Goal: Information Seeking & Learning: Learn about a topic

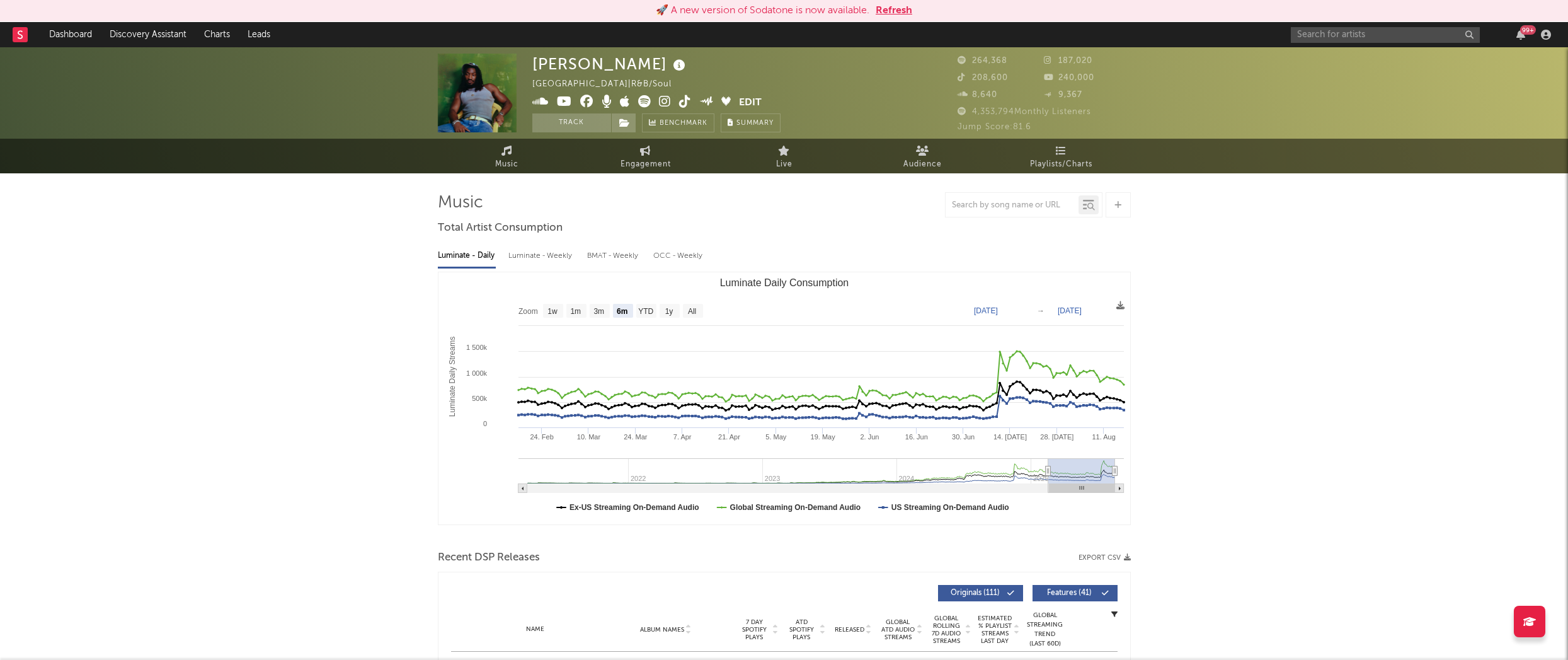
select select "6m"
click at [1315, 32] on input "text" at bounding box center [1385, 35] width 189 height 16
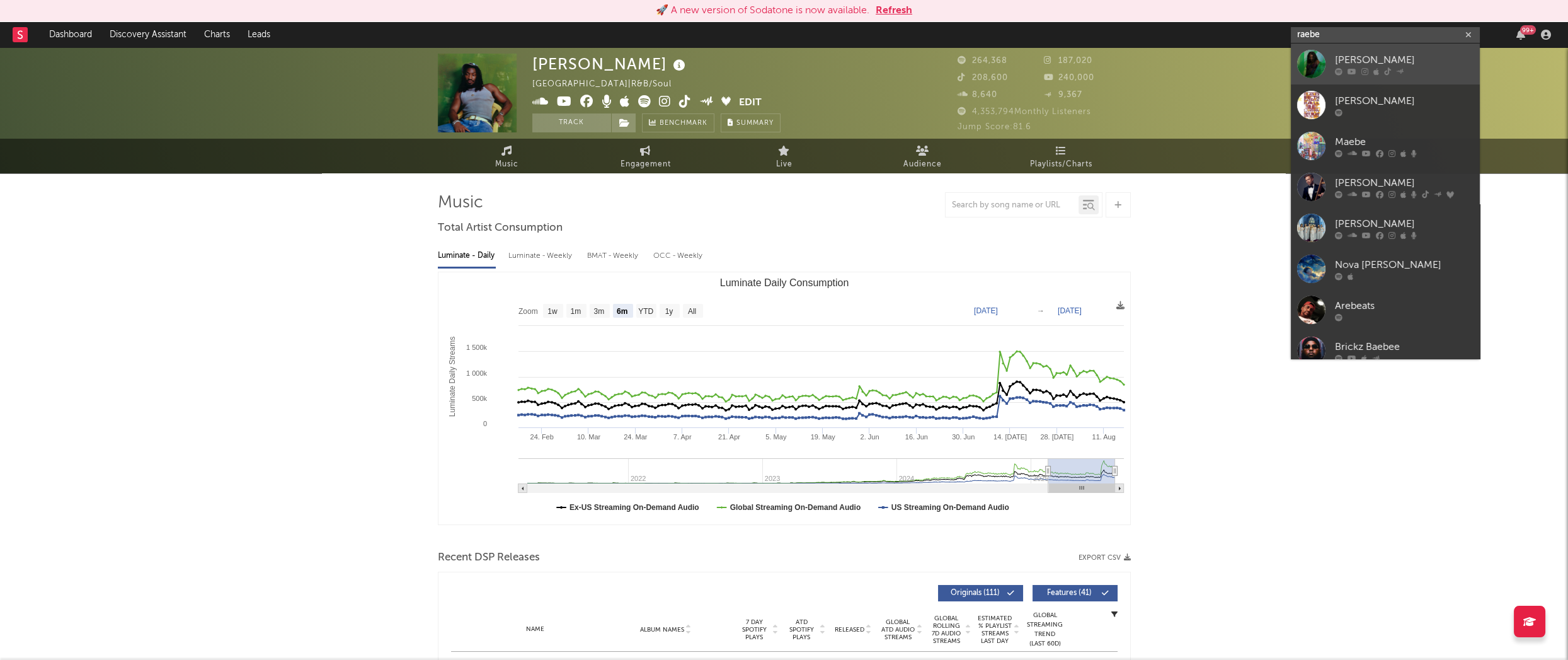
type input "raebe"
click at [1376, 66] on div "[PERSON_NAME]" at bounding box center [1404, 59] width 139 height 15
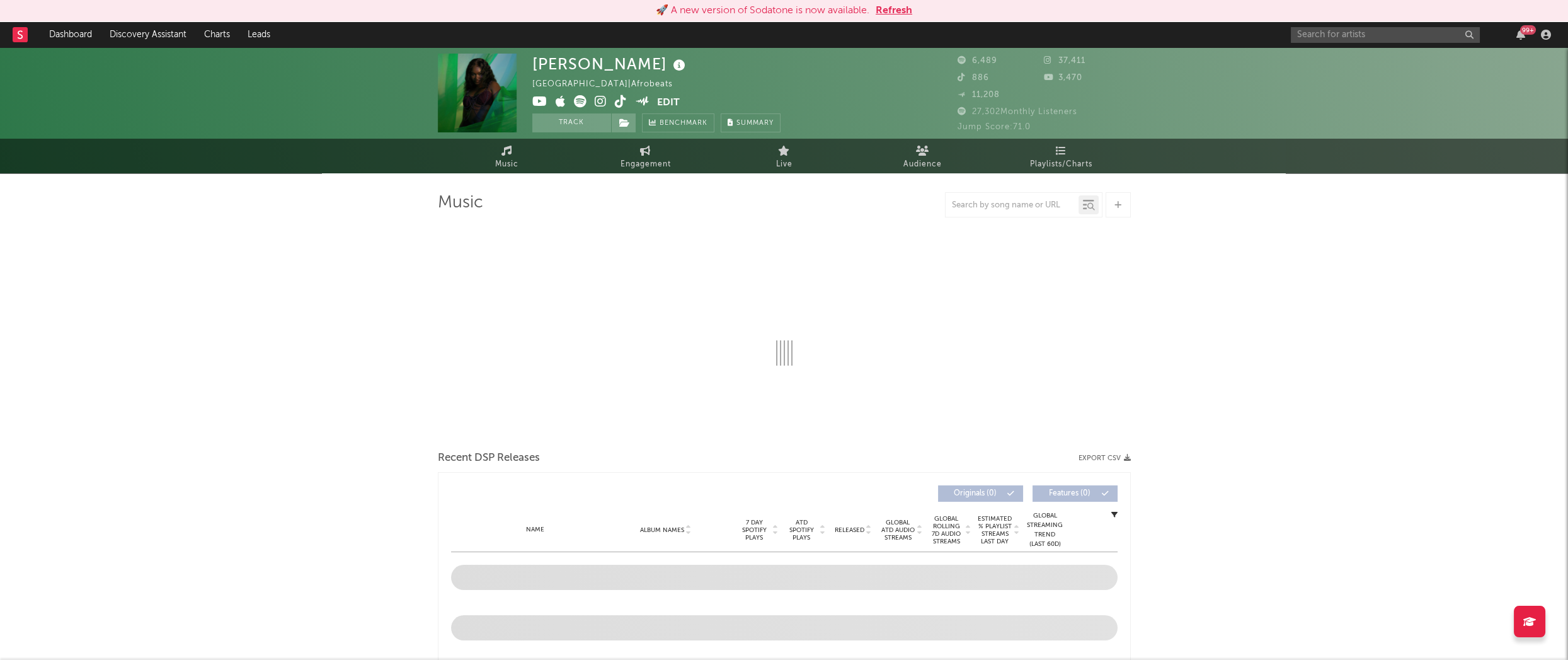
select select "6m"
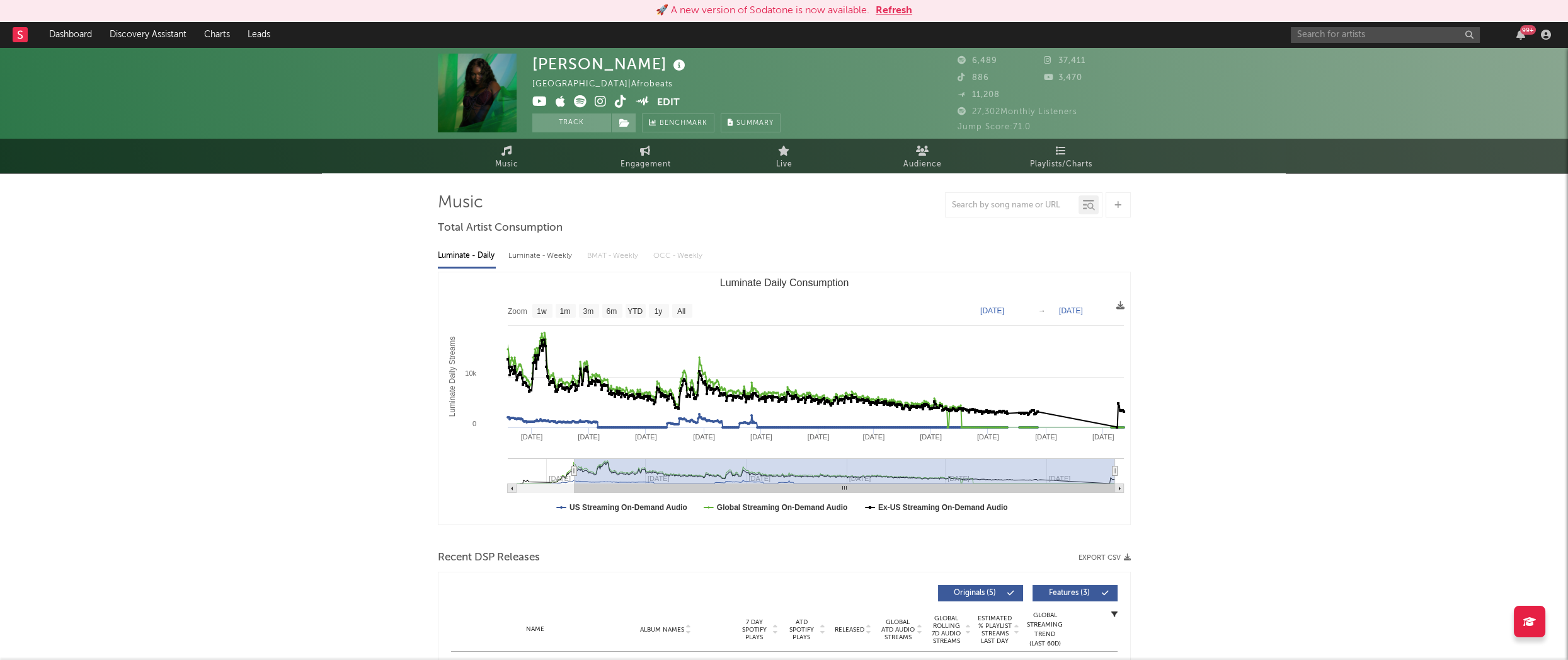
type input "[DATE]"
drag, startPoint x: 963, startPoint y: 470, endPoint x: 576, endPoint y: 460, distance: 387.1
click at [576, 460] on g "Luminate Daily Consumption" at bounding box center [816, 475] width 616 height 34
click at [539, 308] on text "1w" at bounding box center [541, 310] width 10 height 9
select select "1w"
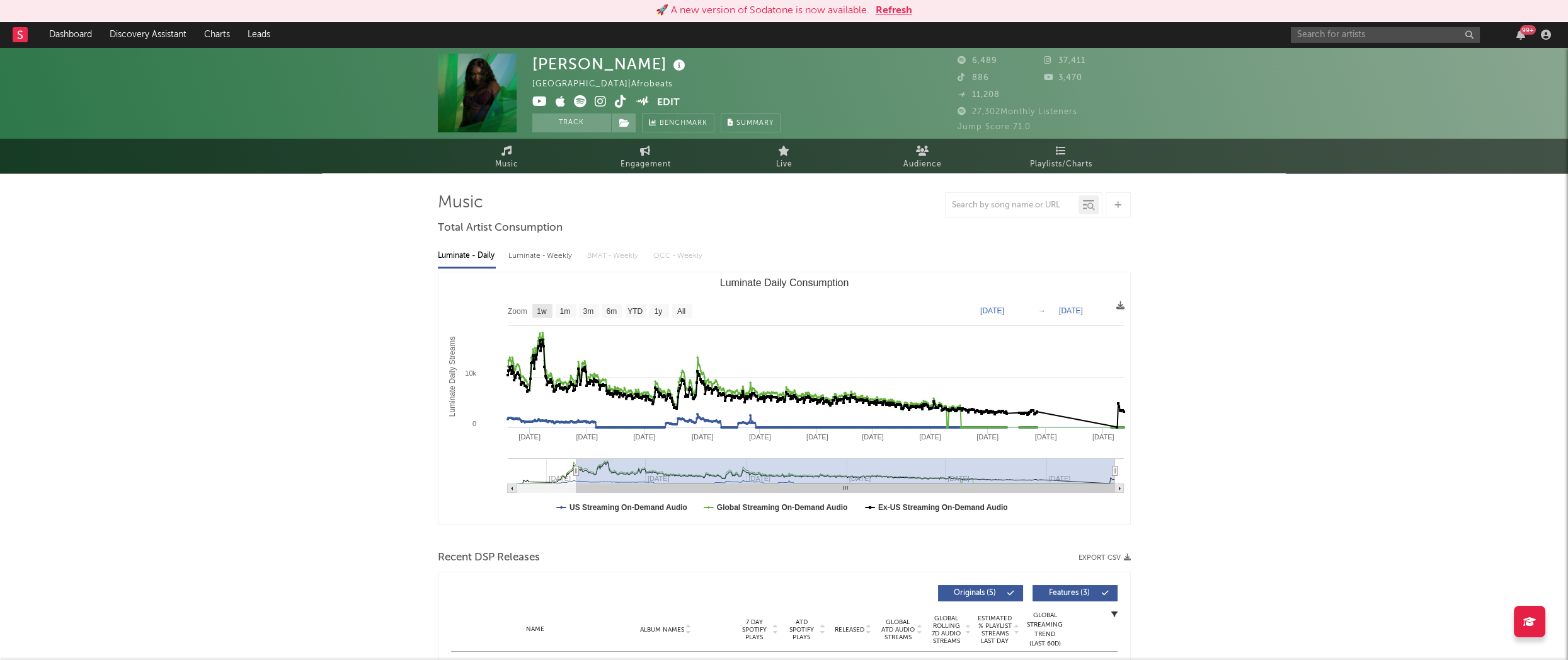
type input "[DATE]"
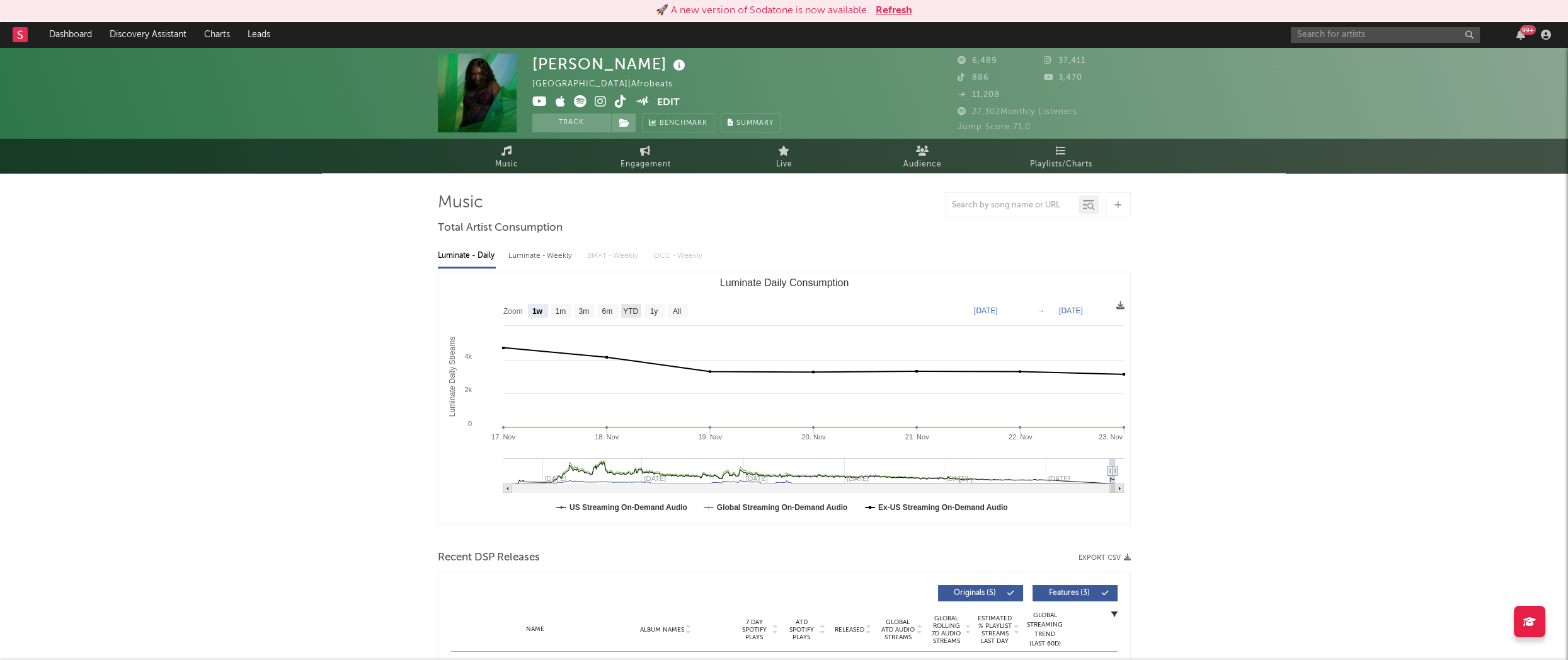
click at [630, 310] on text "YTD" at bounding box center [630, 310] width 15 height 9
select select "YTD"
type input "[DATE]"
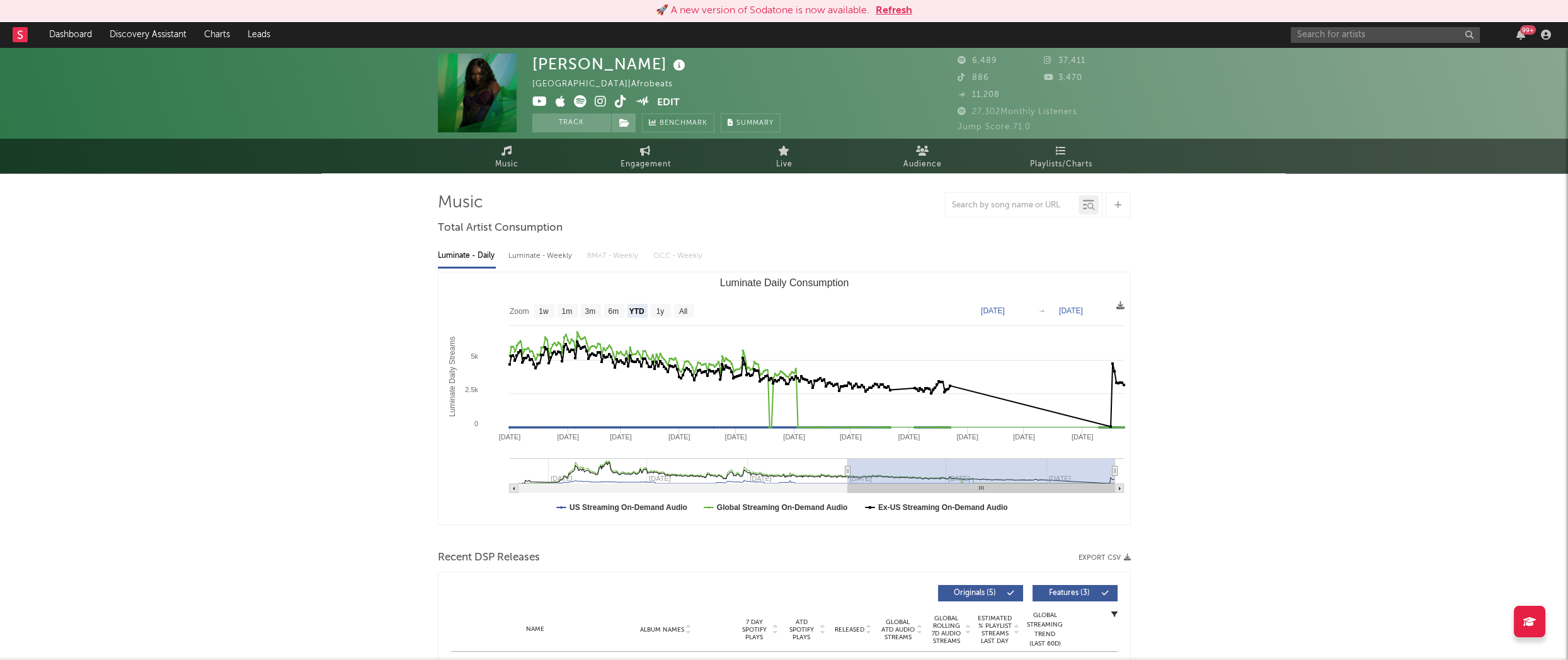
click at [1083, 307] on text "[DATE]" at bounding box center [1071, 310] width 24 height 9
click at [1095, 309] on input "[DATE]" at bounding box center [1079, 310] width 59 height 12
click at [1109, 309] on input "[DATE]" at bounding box center [1079, 310] width 59 height 12
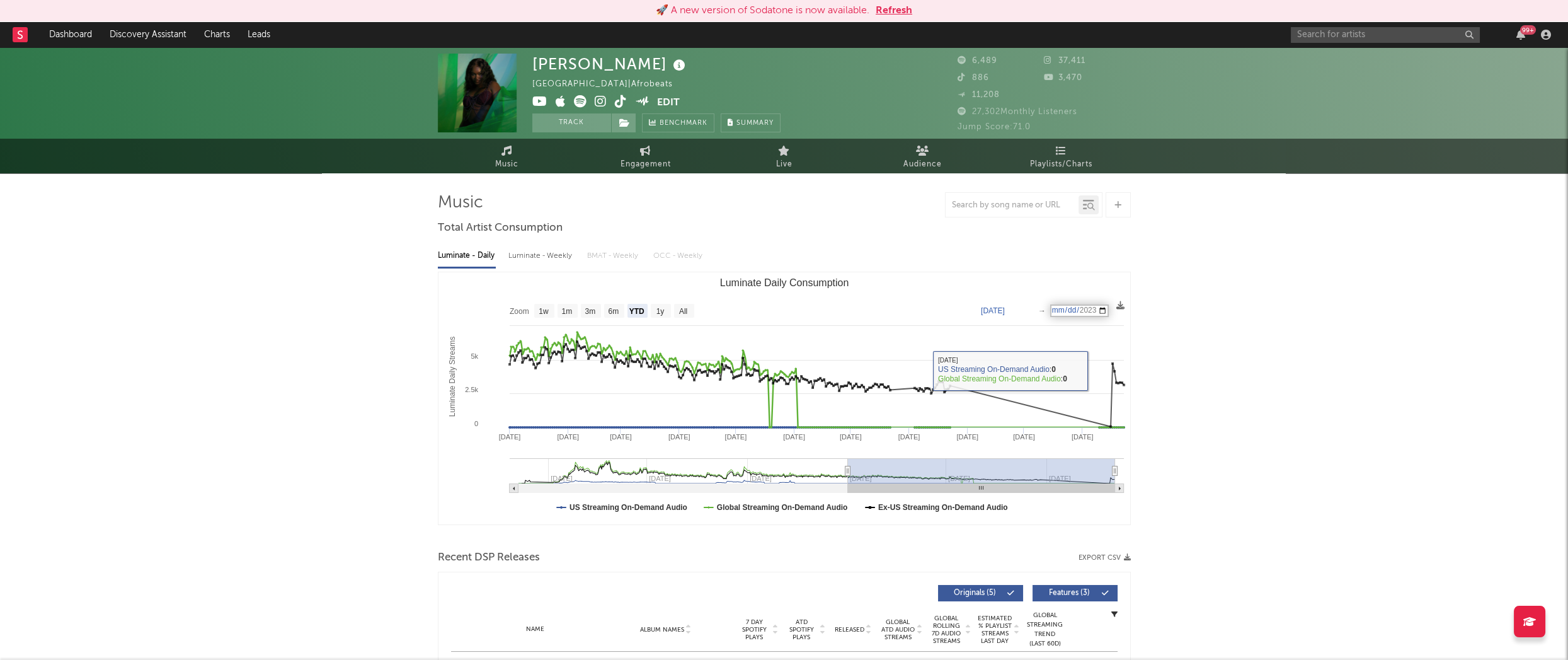
type input "[DATE]"
